Goal: Task Accomplishment & Management: Manage account settings

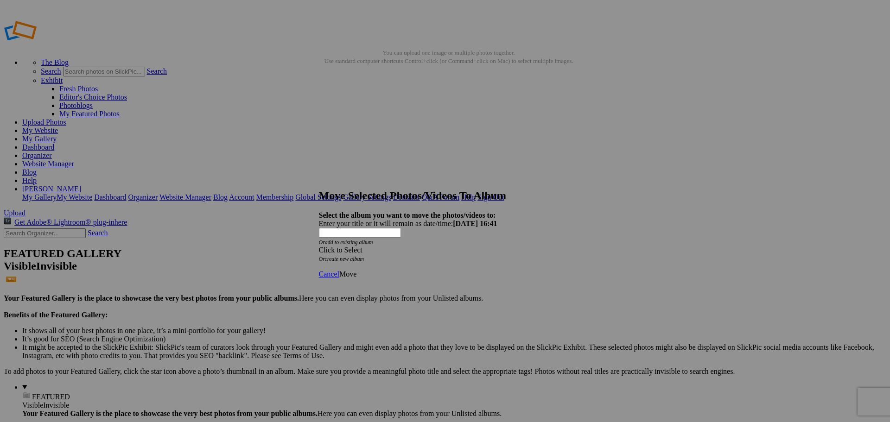
click at [319, 246] on span at bounding box center [319, 250] width 0 height 8
click at [403, 267] on link "Black & White" at bounding box center [380, 264] width 45 height 8
click at [357, 270] on span "Move" at bounding box center [347, 274] width 17 height 8
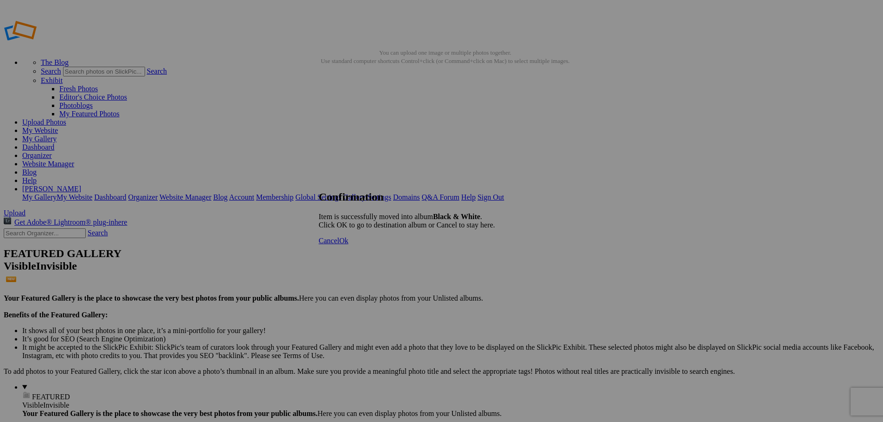
click at [349, 245] on span "Ok" at bounding box center [343, 241] width 9 height 8
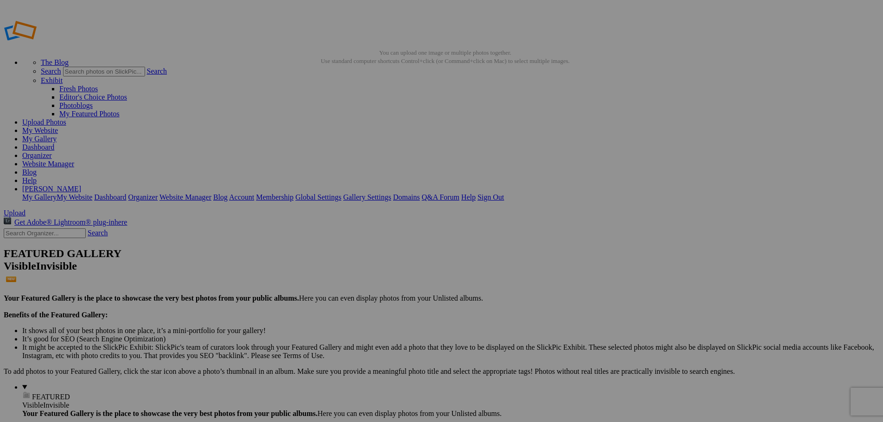
click at [255, 136] on img at bounding box center [258, 139] width 46 height 70
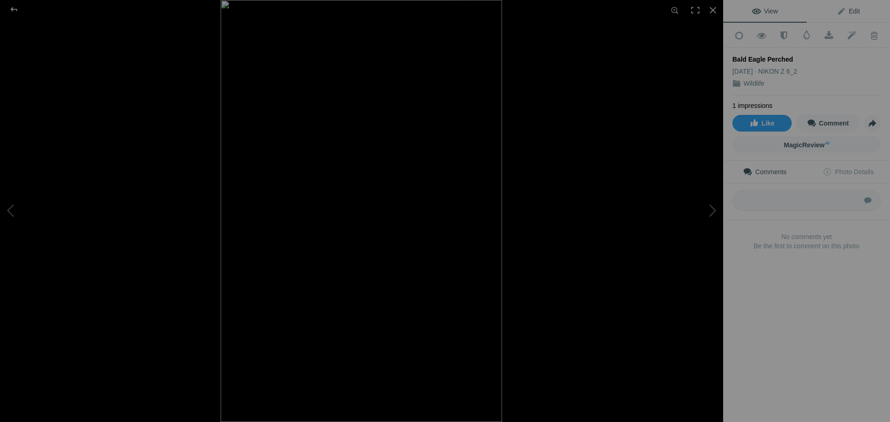
click at [850, 13] on span "Edit" at bounding box center [848, 10] width 23 height 7
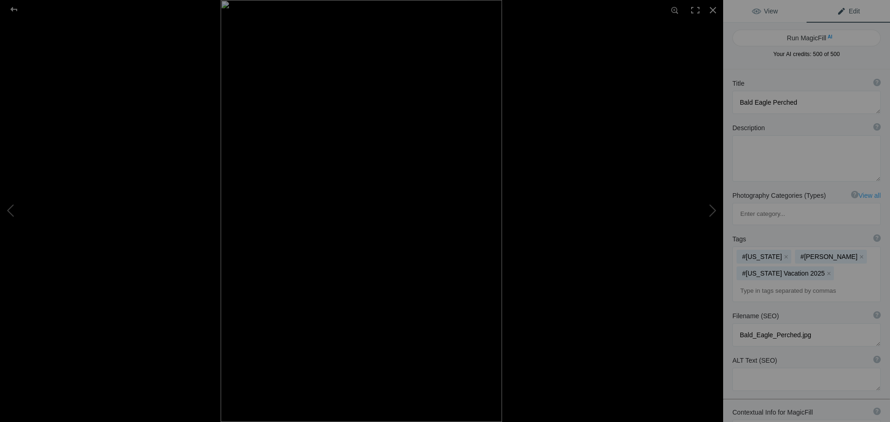
click at [770, 4] on link "View" at bounding box center [764, 11] width 83 height 22
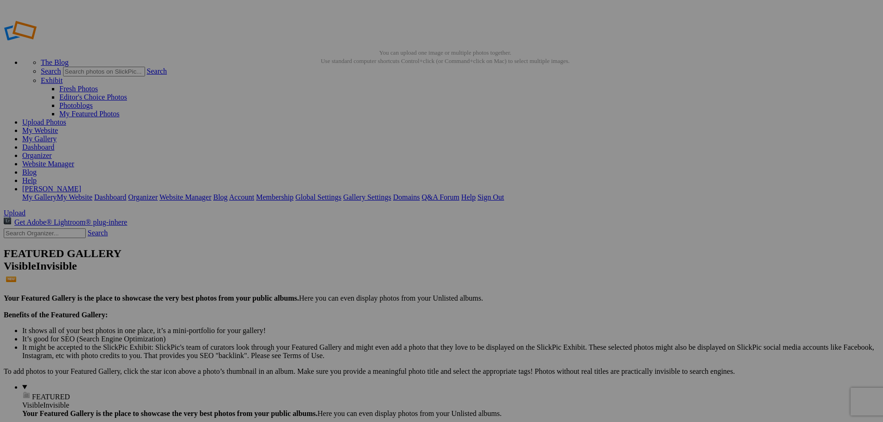
click at [57, 135] on link "My Gallery" at bounding box center [39, 139] width 34 height 8
